Goal: Task Accomplishment & Management: Use online tool/utility

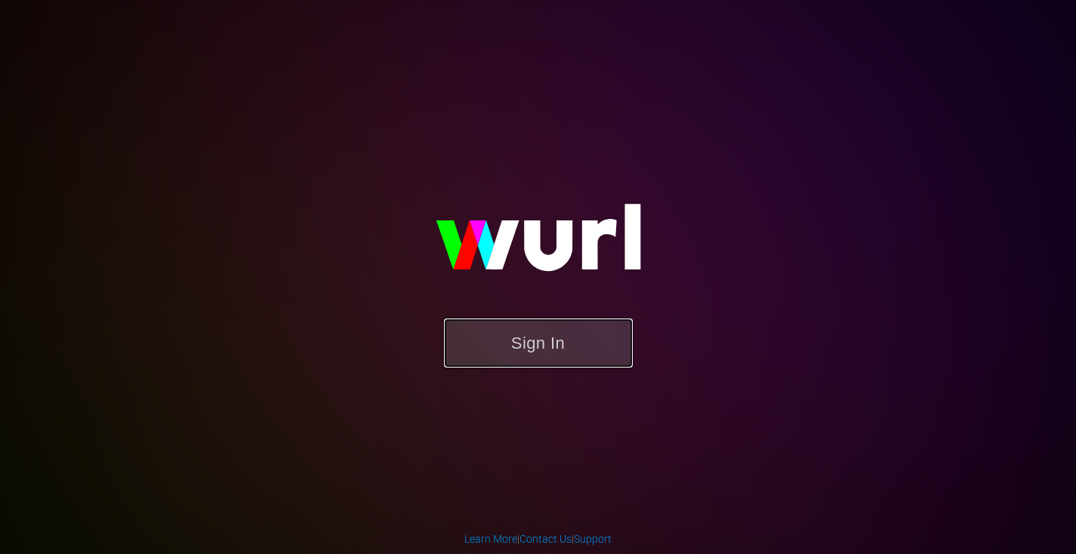
click at [519, 352] on button "Sign In" at bounding box center [538, 343] width 189 height 49
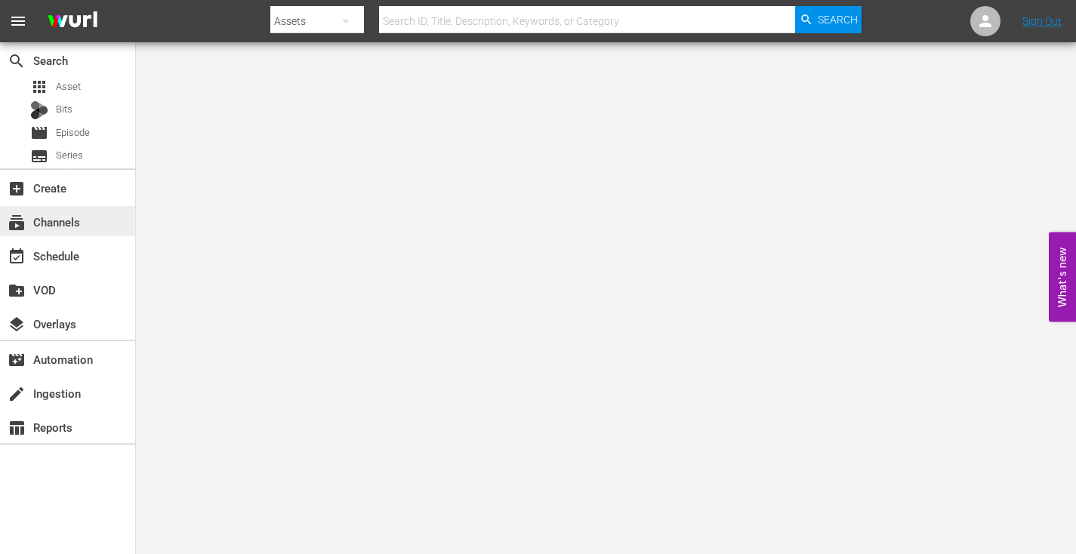
click at [47, 222] on div "subscriptions Channels" at bounding box center [42, 220] width 85 height 14
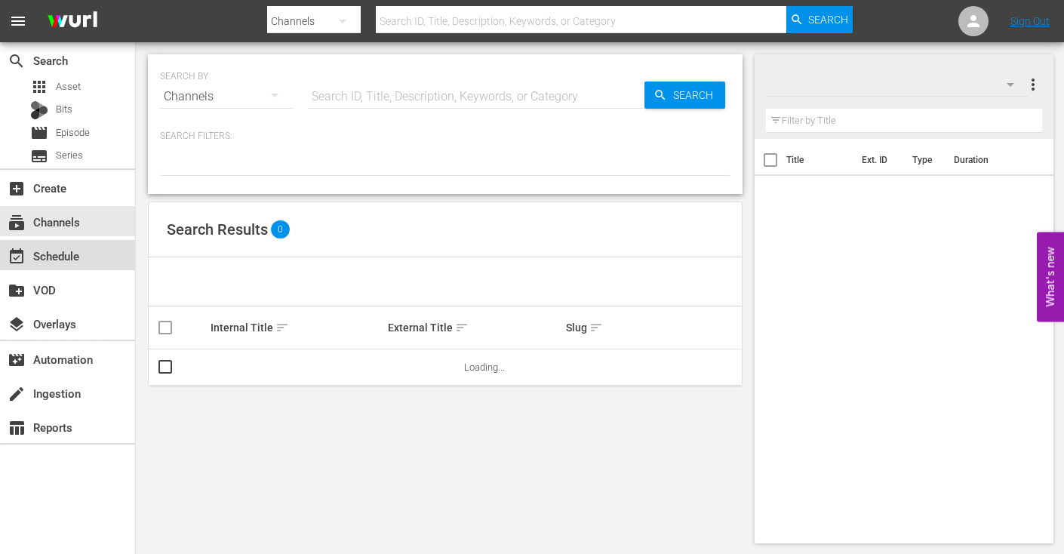
click at [45, 254] on div "event_available Schedule" at bounding box center [42, 254] width 85 height 14
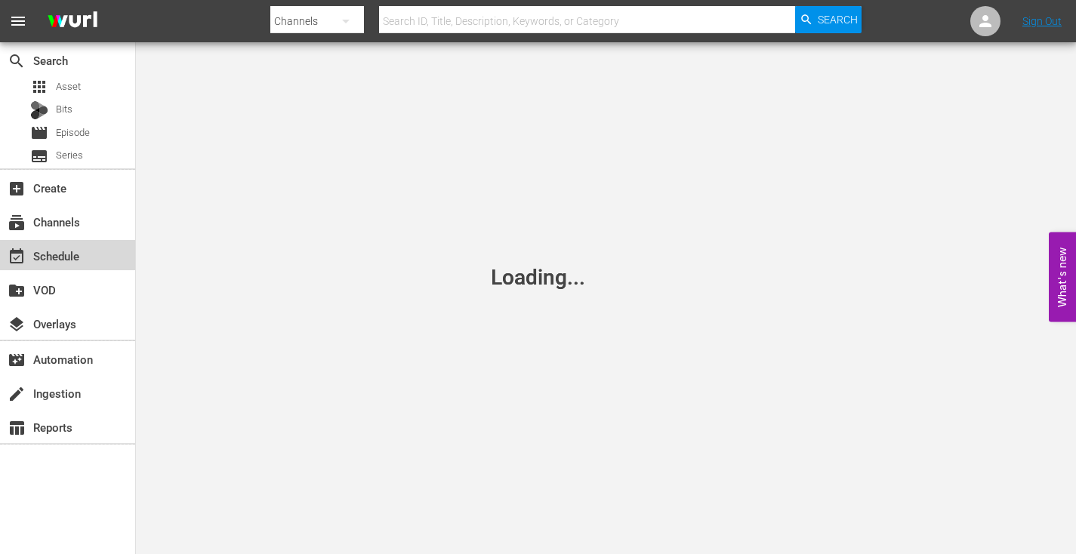
click at [45, 254] on div "event_available Schedule" at bounding box center [42, 254] width 85 height 14
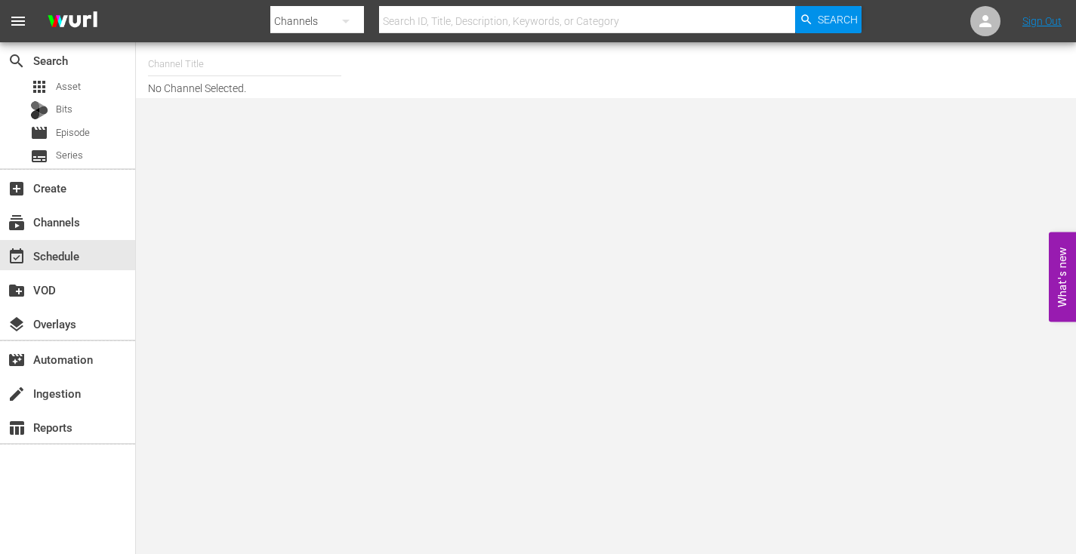
click at [45, 254] on div "event_available Schedule" at bounding box center [42, 254] width 85 height 14
click at [180, 59] on input "text" at bounding box center [244, 64] width 193 height 36
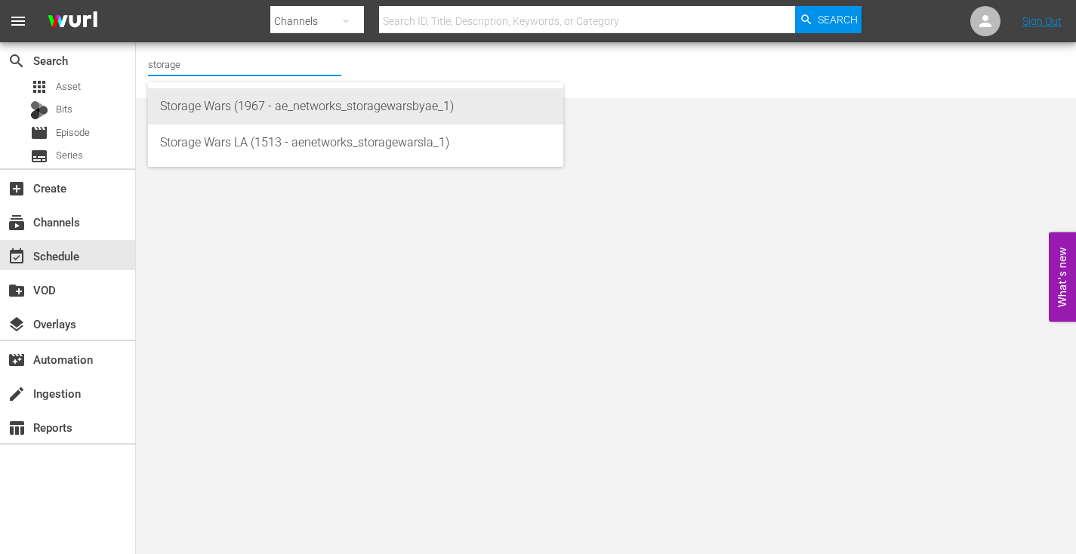
click at [205, 109] on div "Storage Wars (1967 - ae_networks_storagewarsbyae_1)" at bounding box center [355, 106] width 391 height 36
type input "Storage Wars (1967 - ae_networks_storagewarsbyae_1)"
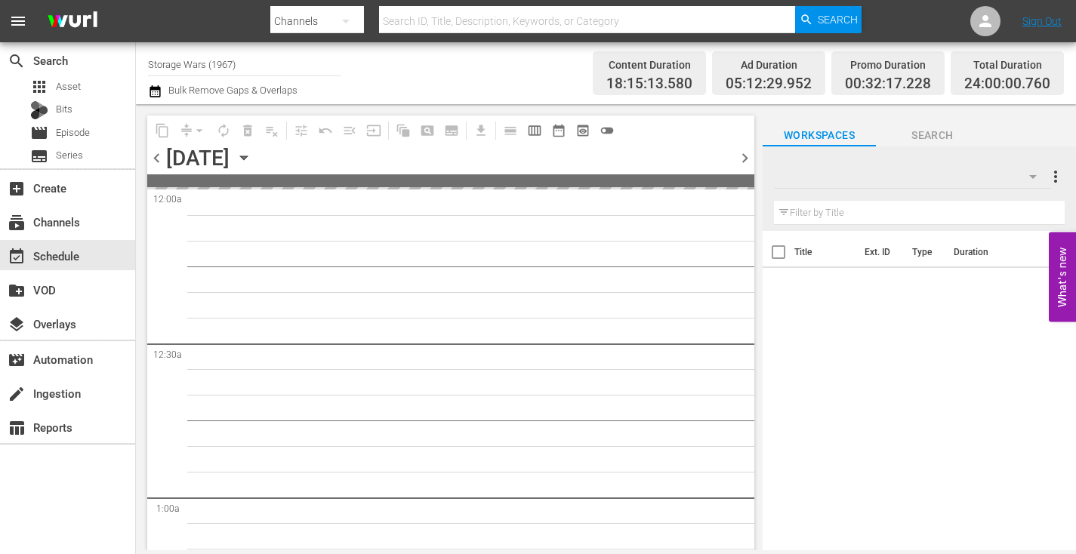
click at [247, 158] on icon "button" at bounding box center [243, 158] width 7 height 4
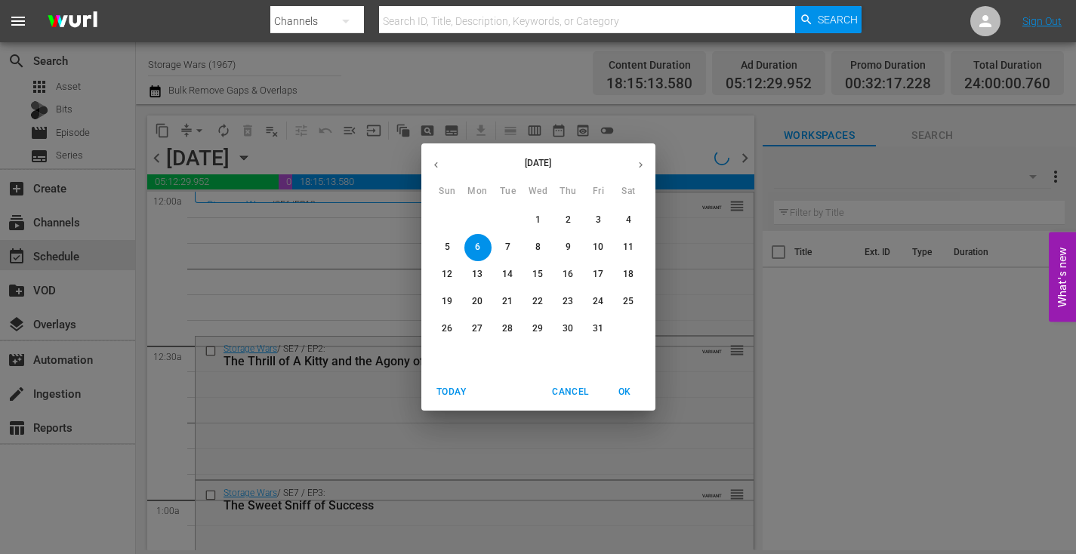
click at [480, 303] on p "20" at bounding box center [477, 301] width 11 height 13
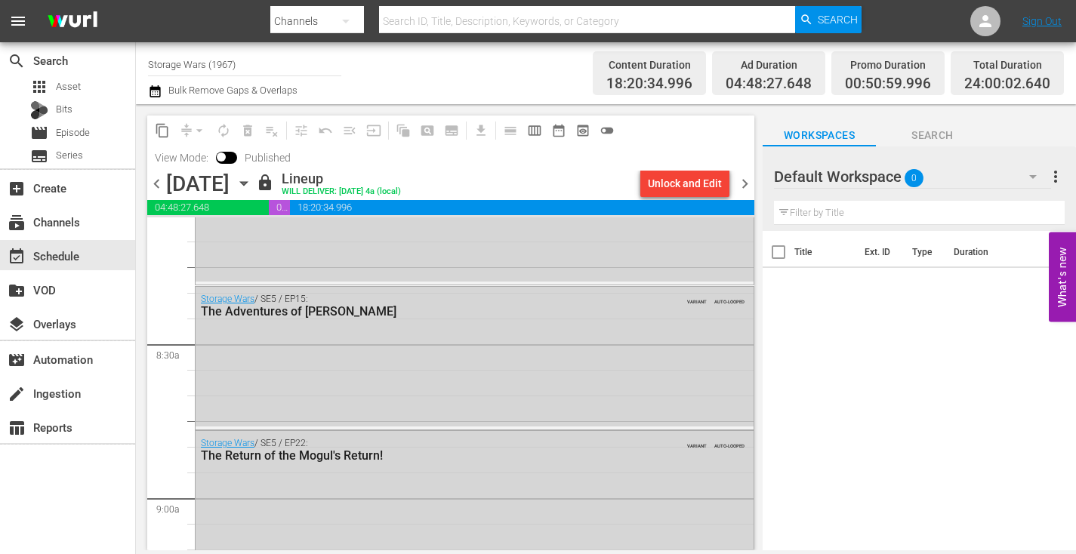
scroll to position [2415, 0]
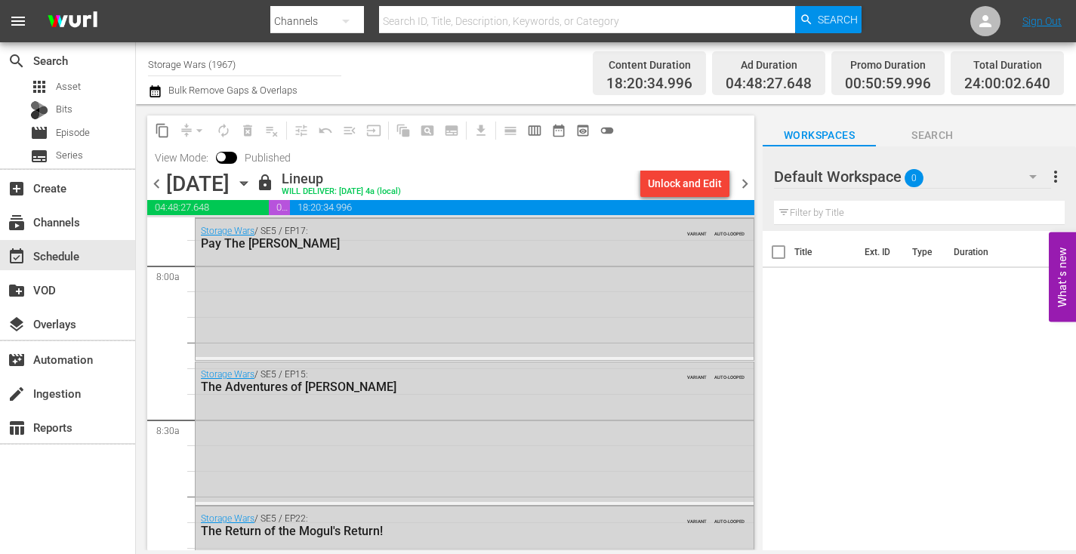
click at [252, 180] on icon "button" at bounding box center [243, 183] width 17 height 17
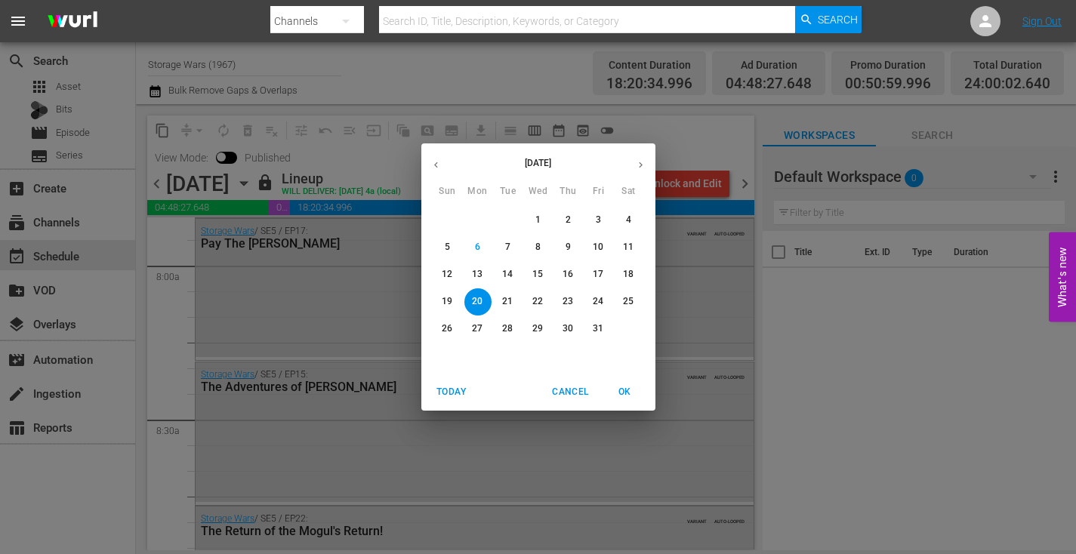
click at [476, 329] on p "27" at bounding box center [477, 328] width 11 height 13
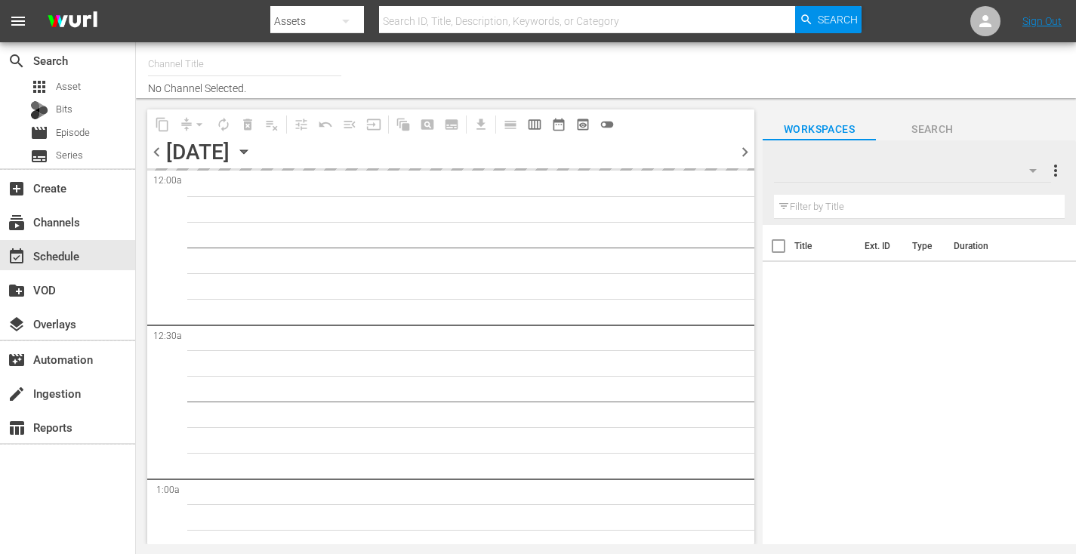
type input "Storage Wars (1967)"
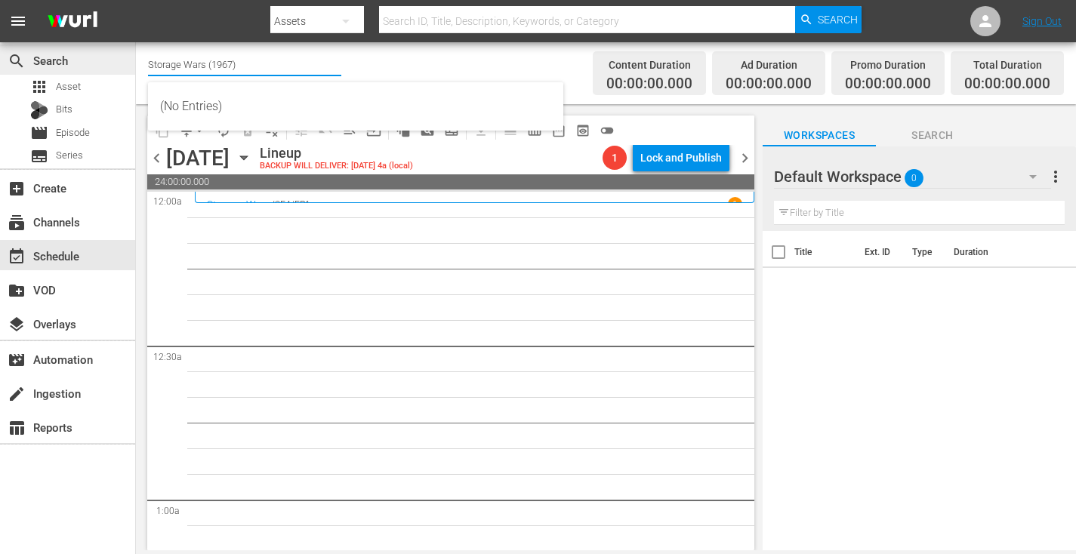
drag, startPoint x: 268, startPoint y: 65, endPoint x: 109, endPoint y: 52, distance: 159.8
click at [136, 0] on div "search Search apps Asset Bits movie Episode subtitles Series add_box Create sub…" at bounding box center [606, 0] width 940 height 0
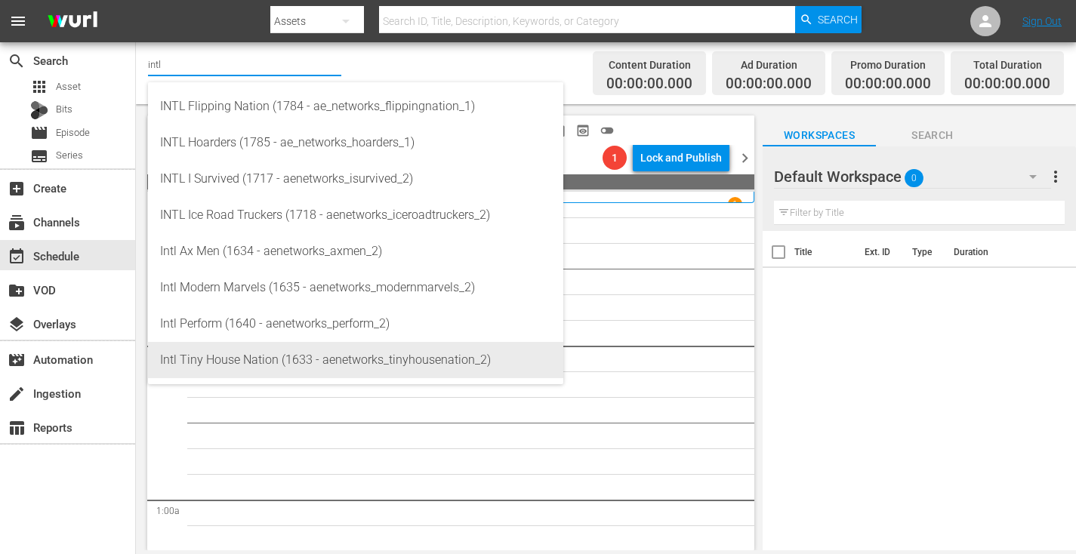
click at [238, 350] on div "Intl Tiny House Nation (1633 - aenetworks_tinyhousenation_2)" at bounding box center [355, 360] width 391 height 36
type input "Intl Tiny House Nation (1633 - aenetworks_tinyhousenation_2)"
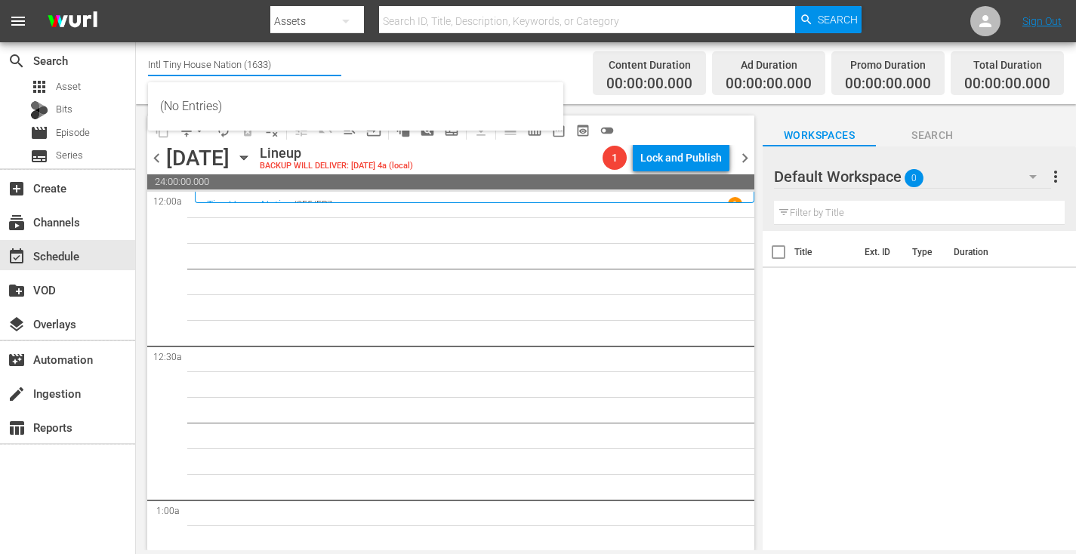
drag, startPoint x: 294, startPoint y: 63, endPoint x: 137, endPoint y: 49, distance: 156.8
click at [137, 49] on div "Channel Title Intl Tiny House Nation (1633) Bulk Remove Gaps & Overlaps Content…" at bounding box center [606, 73] width 940 height 62
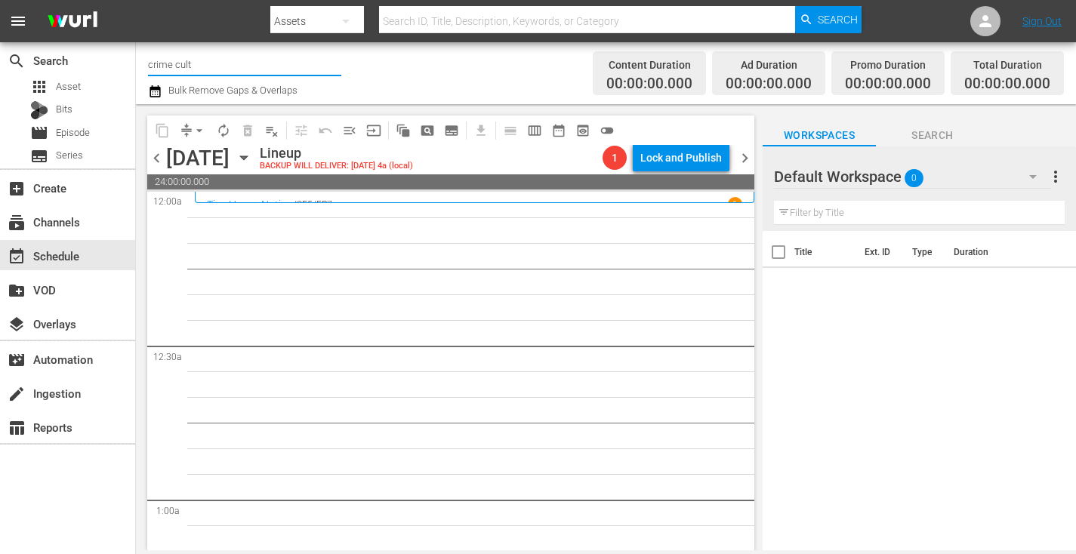
click at [208, 57] on input "crime cult" at bounding box center [244, 64] width 193 height 36
click at [286, 69] on input "crime" at bounding box center [244, 64] width 193 height 36
click at [215, 65] on input "crime" at bounding box center [244, 64] width 193 height 36
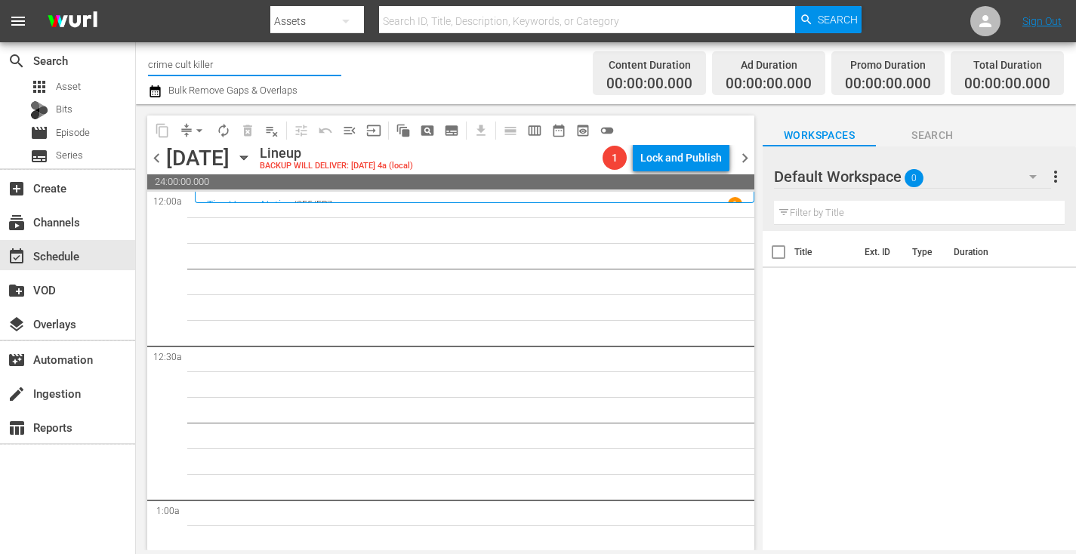
type input "crime cult killers"
click at [267, 62] on input "crime cult killers" at bounding box center [244, 64] width 193 height 36
drag, startPoint x: 225, startPoint y: 63, endPoint x: 178, endPoint y: 60, distance: 46.9
click at [178, 60] on input "crime cult killers" at bounding box center [244, 64] width 193 height 36
type input "crime"
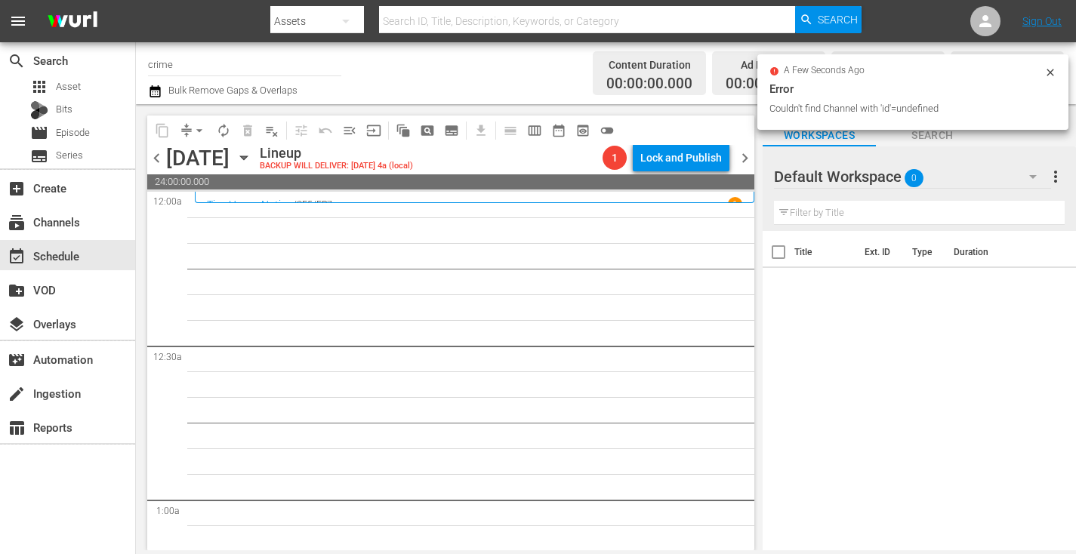
click at [219, 65] on input "crime" at bounding box center [244, 64] width 193 height 36
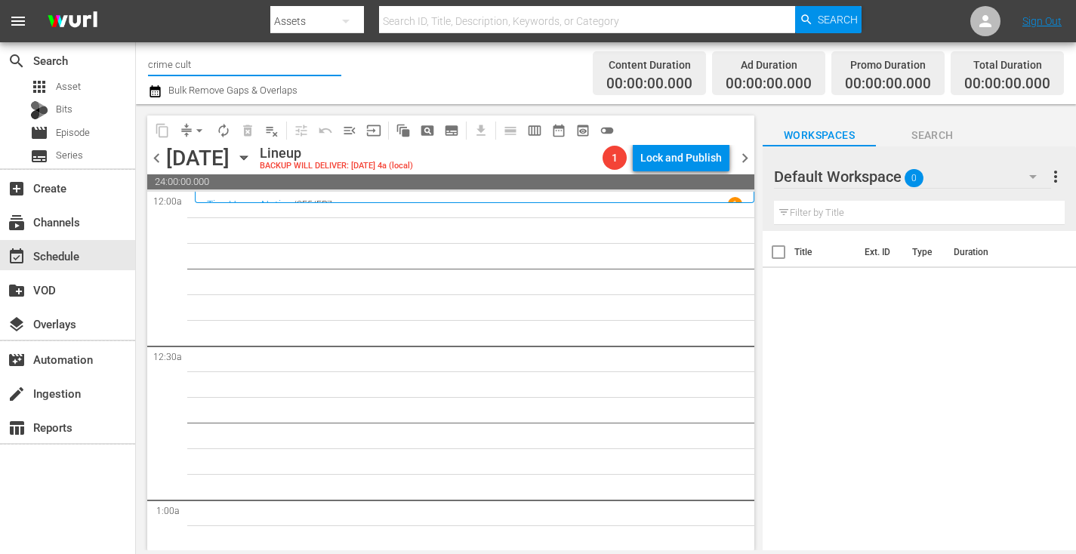
click at [220, 66] on input "crime cult" at bounding box center [244, 64] width 193 height 36
type input "c"
type input "killers"
drag, startPoint x: 228, startPoint y: 64, endPoint x: 101, endPoint y: 53, distance: 127.3
click at [136, 0] on div "search Search apps Asset Bits movie Episode subtitles Series add_box Create sub…" at bounding box center [606, 0] width 940 height 0
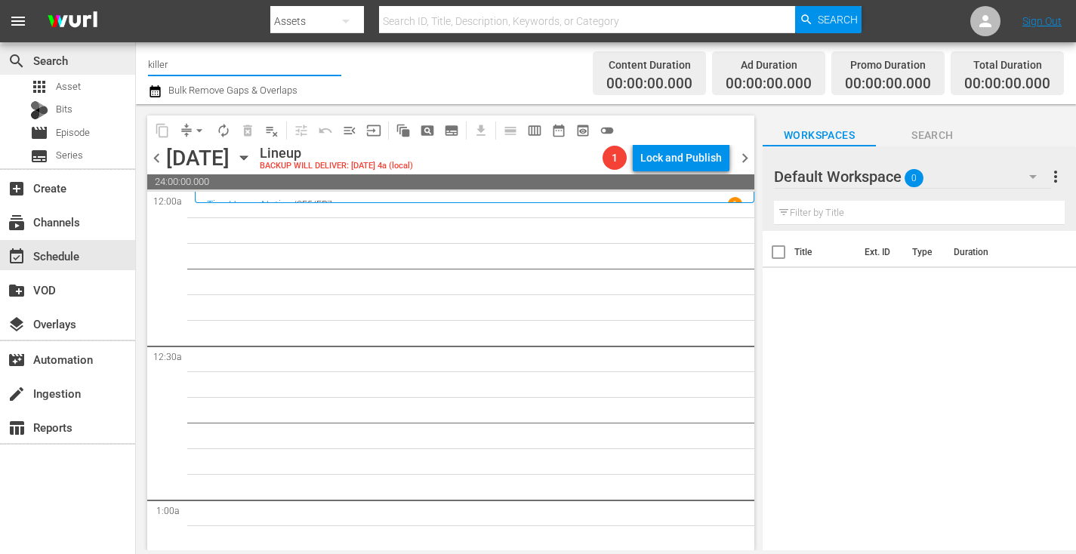
type input "killers"
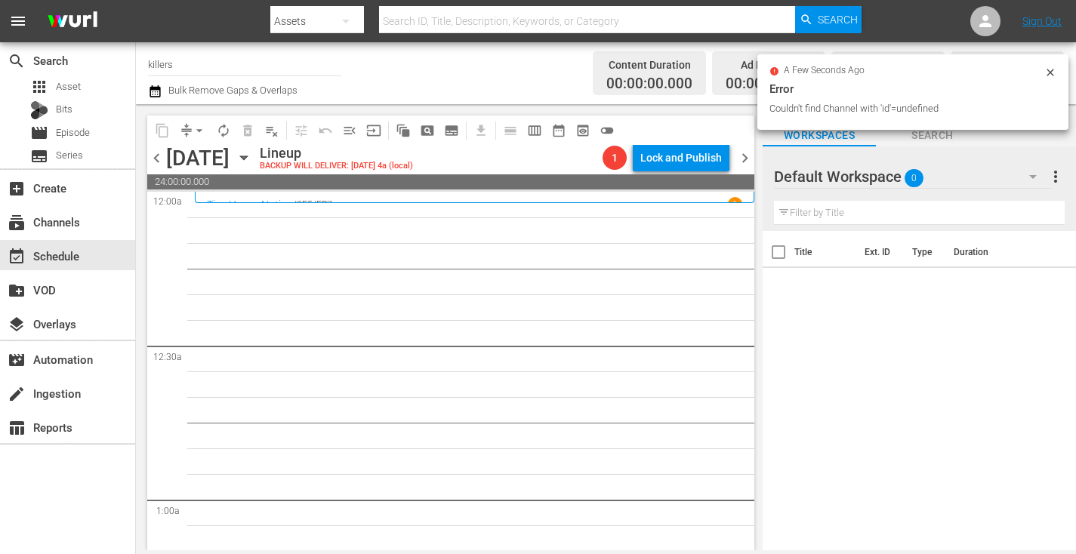
click at [202, 69] on input "killers" at bounding box center [244, 64] width 193 height 36
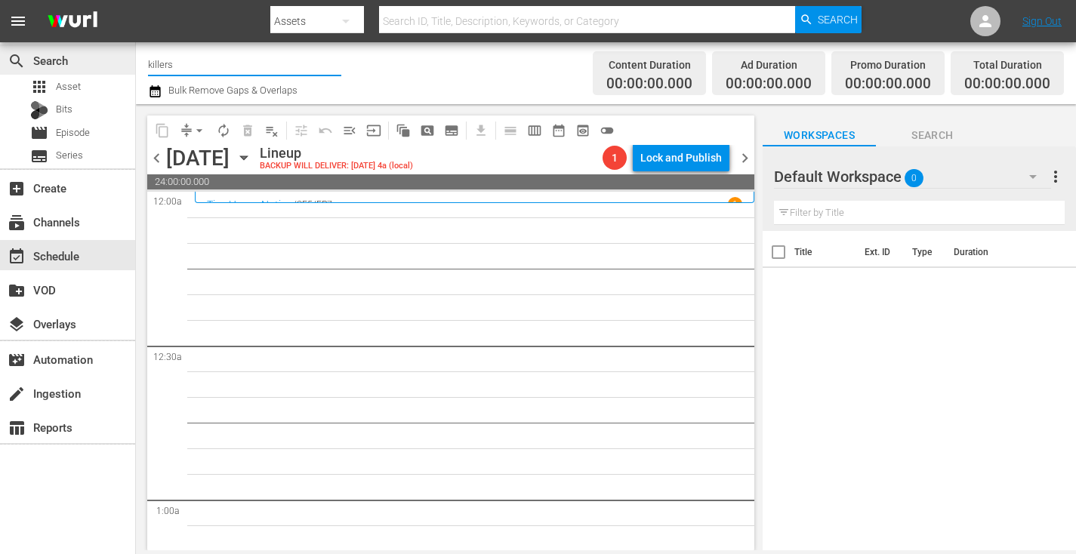
drag, startPoint x: 203, startPoint y: 69, endPoint x: 104, endPoint y: 57, distance: 99.6
click at [136, 0] on div "search Search apps Asset Bits movie Episode subtitles Series add_box Create sub…" at bounding box center [606, 0] width 940 height 0
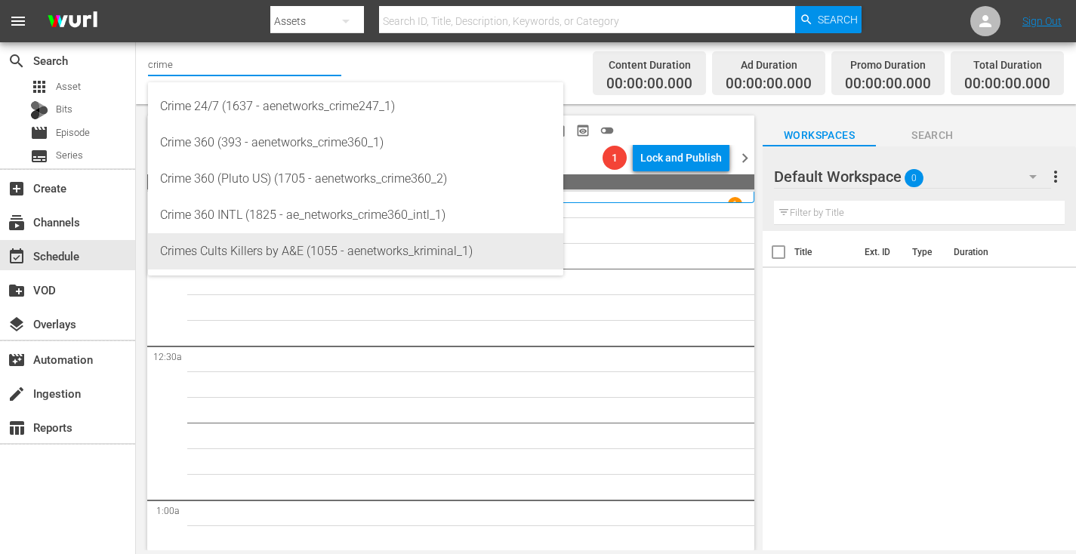
click at [227, 246] on div "Crimes Cults Killers by A&E (1055 - aenetworks_kriminal_1)" at bounding box center [355, 251] width 391 height 36
type input "Crimes Cults Killers by A&E (1055 - aenetworks_kriminal_1)"
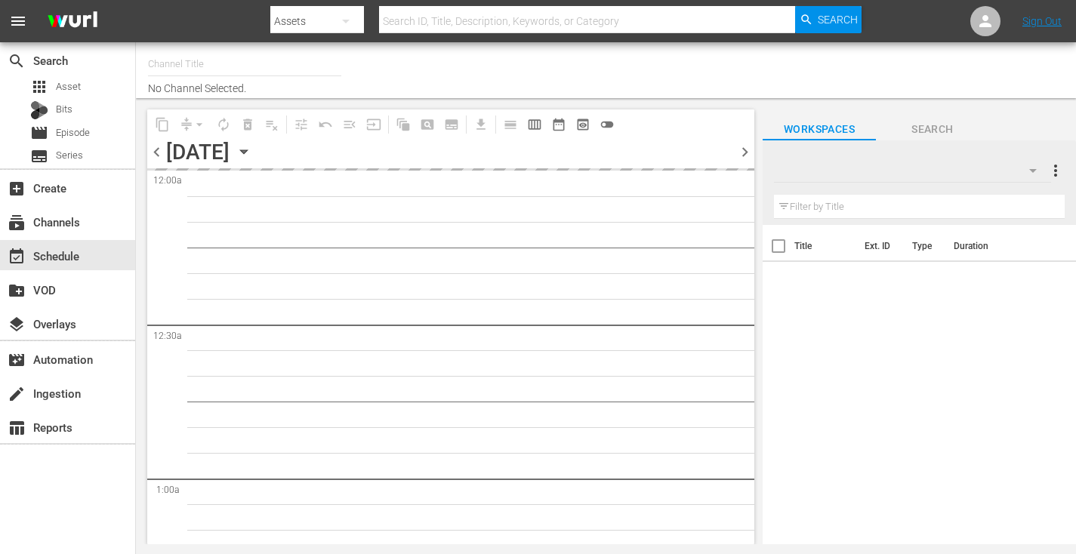
type input "Crimes Cults Killers by A&E (1055)"
